Goal: Information Seeking & Learning: Learn about a topic

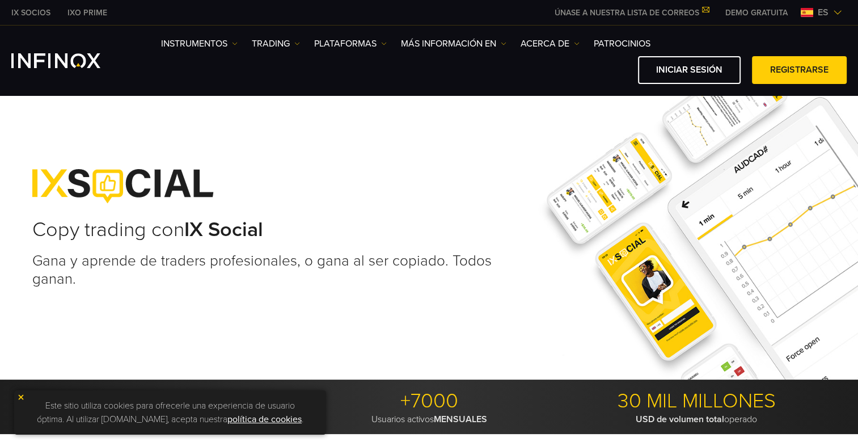
click at [18, 396] on img at bounding box center [21, 397] width 8 height 8
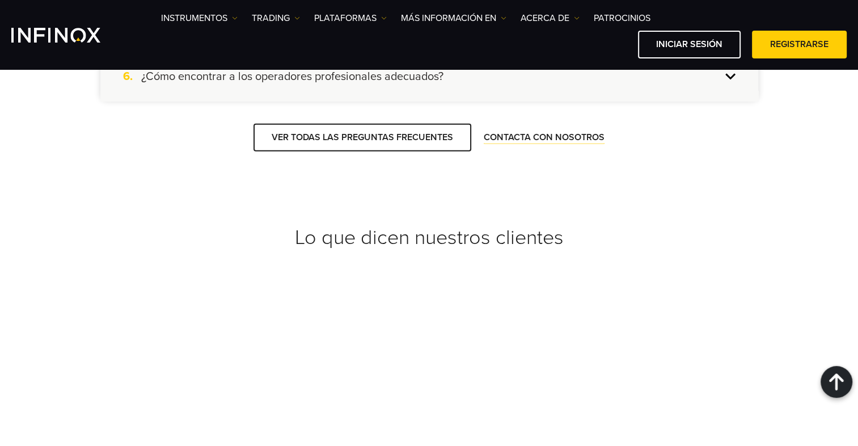
scroll to position [4465, 0]
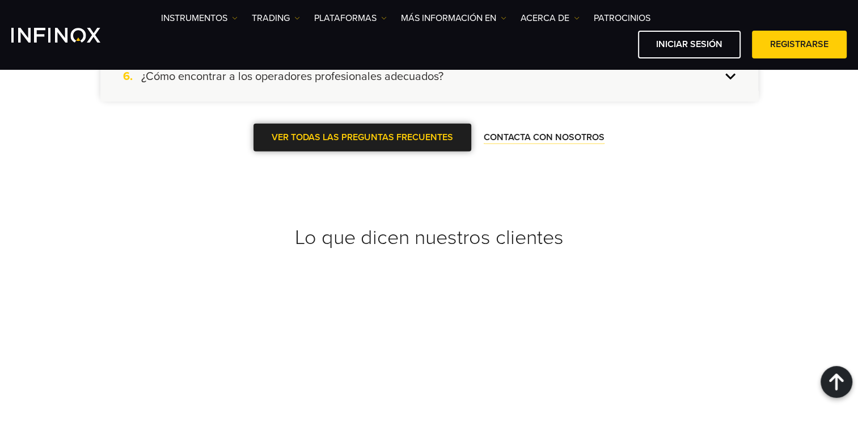
click at [424, 151] on link "VER TODAS LAS PREGUNTAS FRECUENTES" at bounding box center [362, 138] width 218 height 28
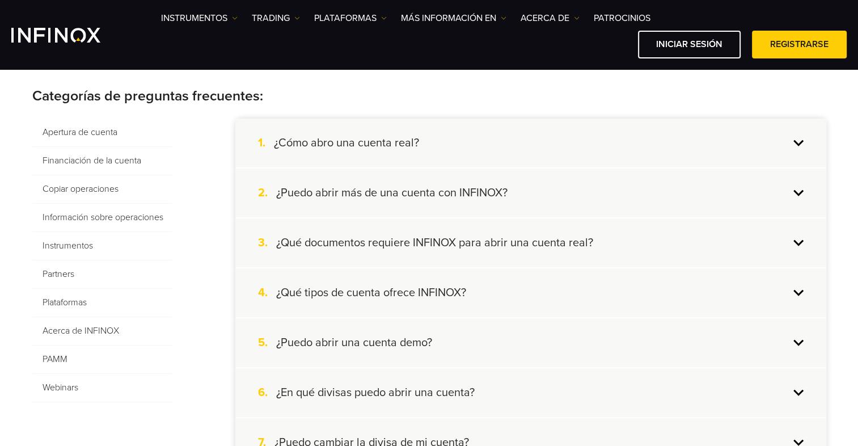
scroll to position [236, 0]
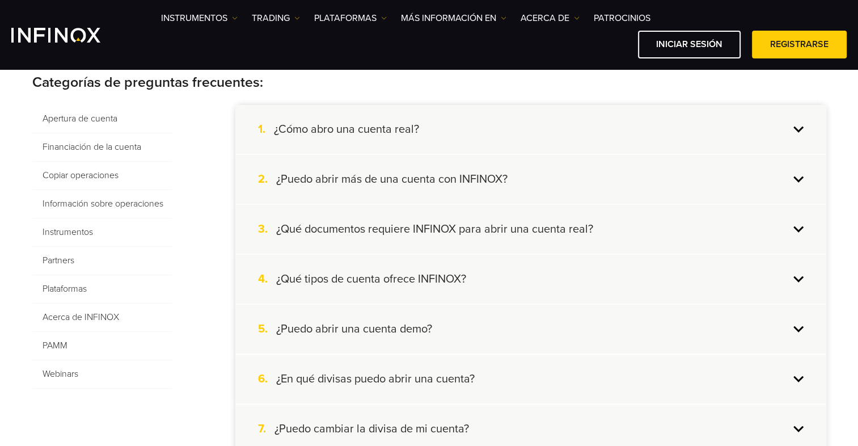
click at [100, 174] on span "Copiar operaciones" at bounding box center [101, 176] width 139 height 28
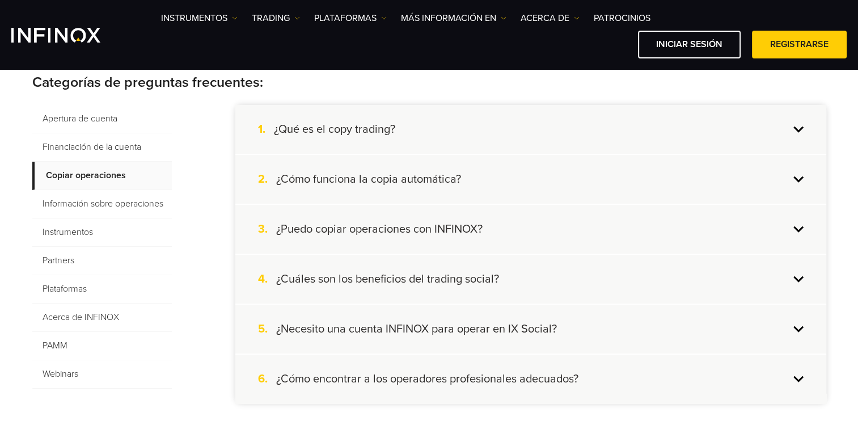
click at [796, 179] on div "2. ¿Cómo funciona la copia automática?" at bounding box center [530, 179] width 591 height 49
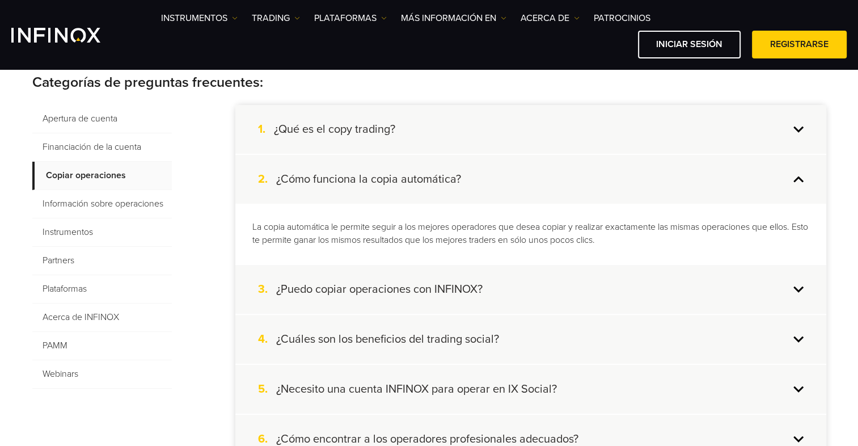
click at [796, 179] on div "2. ¿Cómo funciona la copia automática?" at bounding box center [530, 179] width 591 height 49
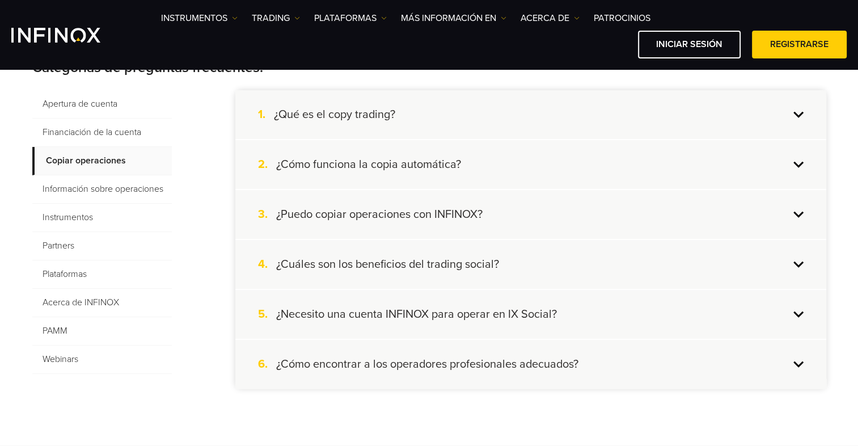
scroll to position [245, 0]
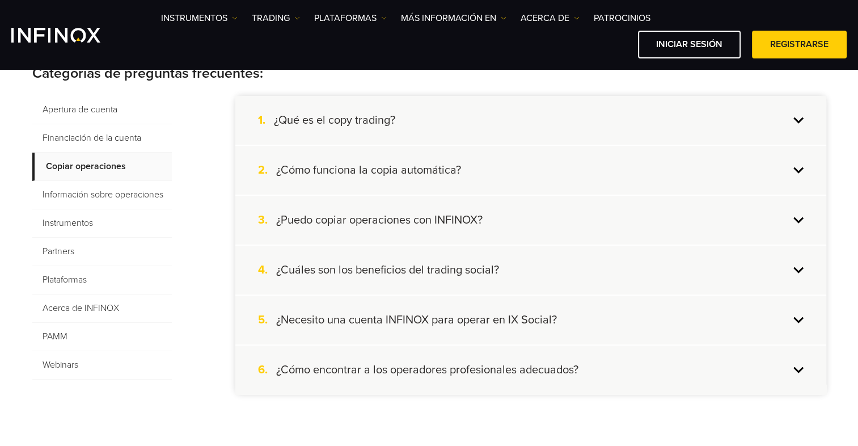
click at [141, 195] on span "Información sobre operaciones" at bounding box center [101, 195] width 139 height 28
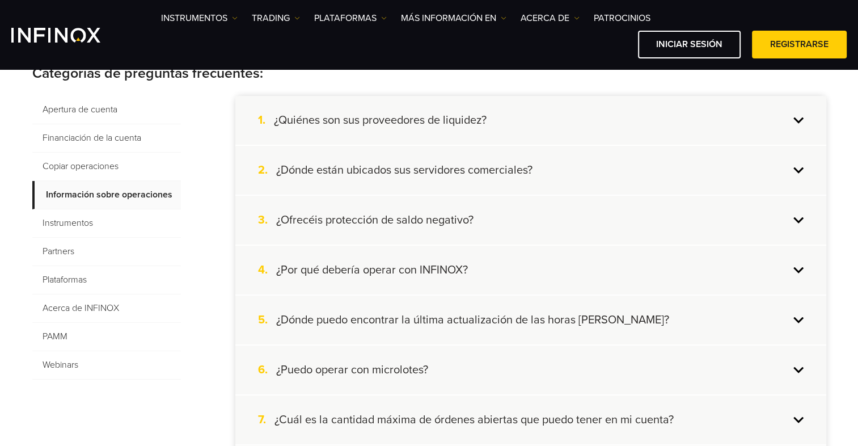
click at [798, 117] on div "1. ¿Quiénes son sus proveedores de liquidez?" at bounding box center [530, 120] width 591 height 49
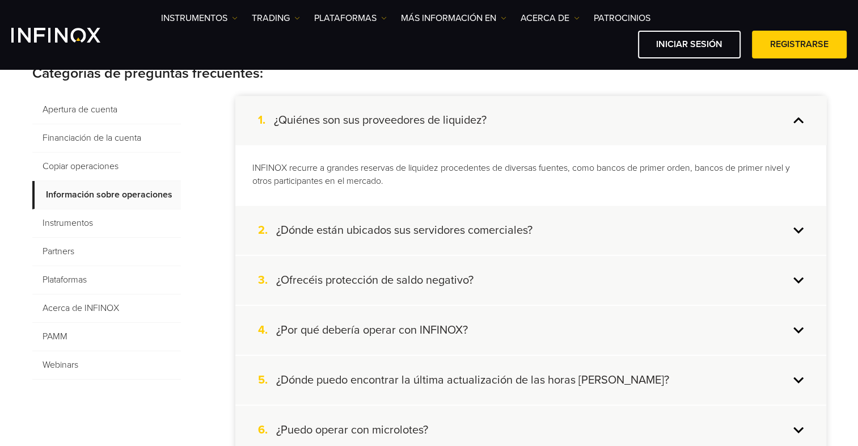
click at [798, 117] on div "1. ¿Quiénes son sus proveedores de liquidez?" at bounding box center [530, 120] width 591 height 49
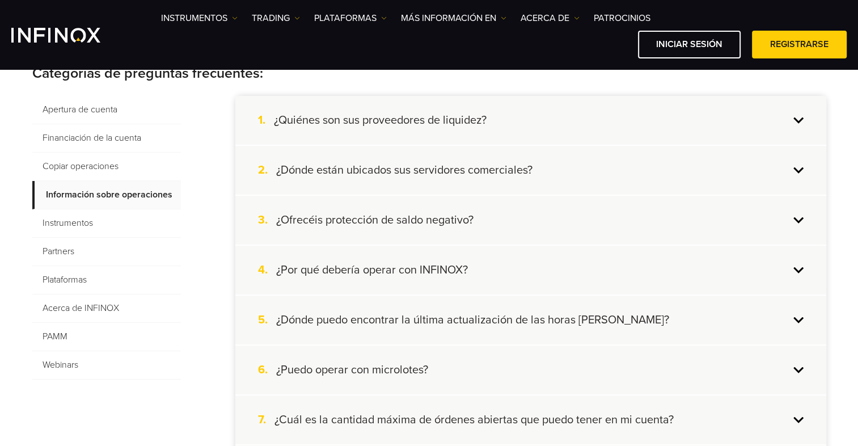
click at [799, 167] on div "2. ¿Dónde están ubicados sus servidores comerciales?" at bounding box center [530, 170] width 591 height 49
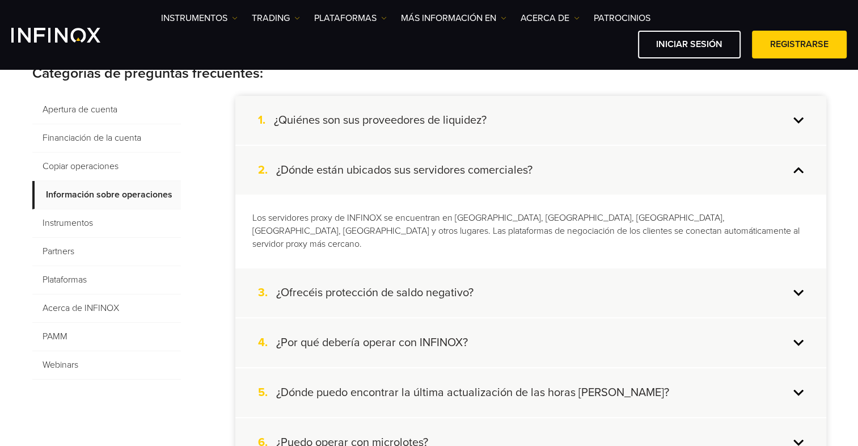
scroll to position [0, 0]
click at [799, 167] on div "2. ¿Dónde están ubicados sus servidores comerciales?" at bounding box center [530, 170] width 591 height 49
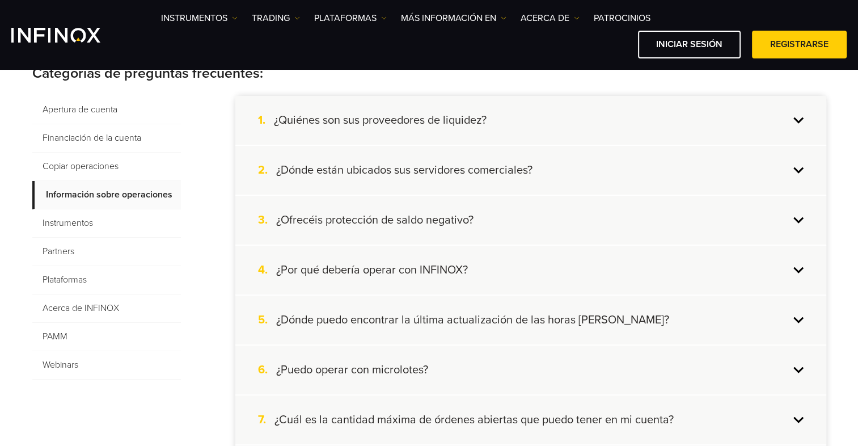
click at [796, 219] on div "3. ¿Ofrecéis protección de saldo negativo?" at bounding box center [530, 220] width 591 height 49
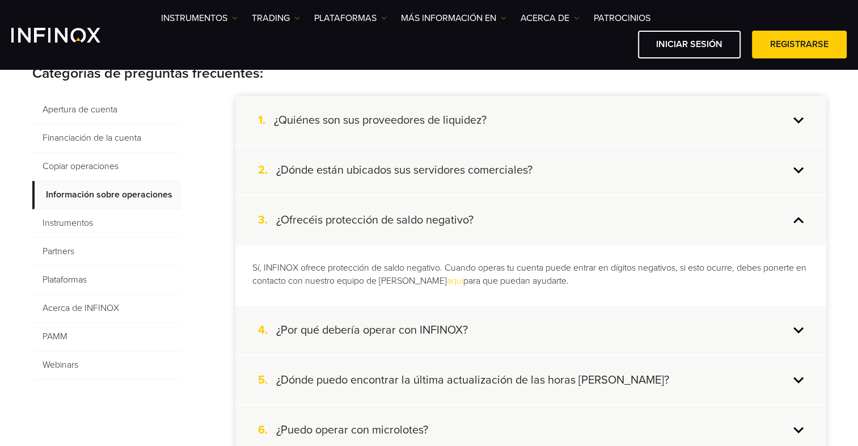
click at [796, 219] on div "3. ¿Ofrecéis protección de saldo negativo?" at bounding box center [530, 220] width 591 height 49
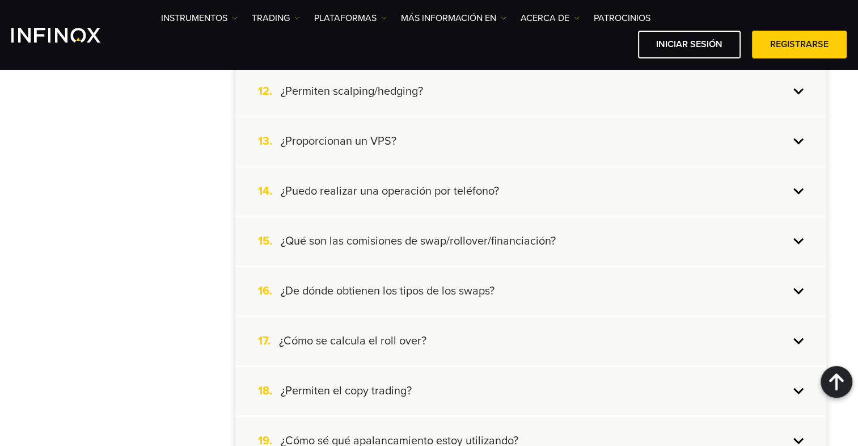
scroll to position [828, 0]
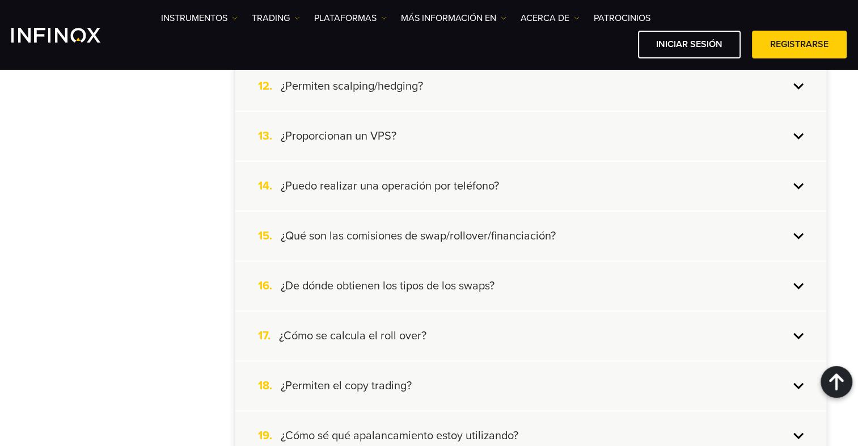
click at [796, 133] on div "13. ¿Proporcionan un VPS?" at bounding box center [530, 136] width 591 height 49
